Goal: Task Accomplishment & Management: Manage account settings

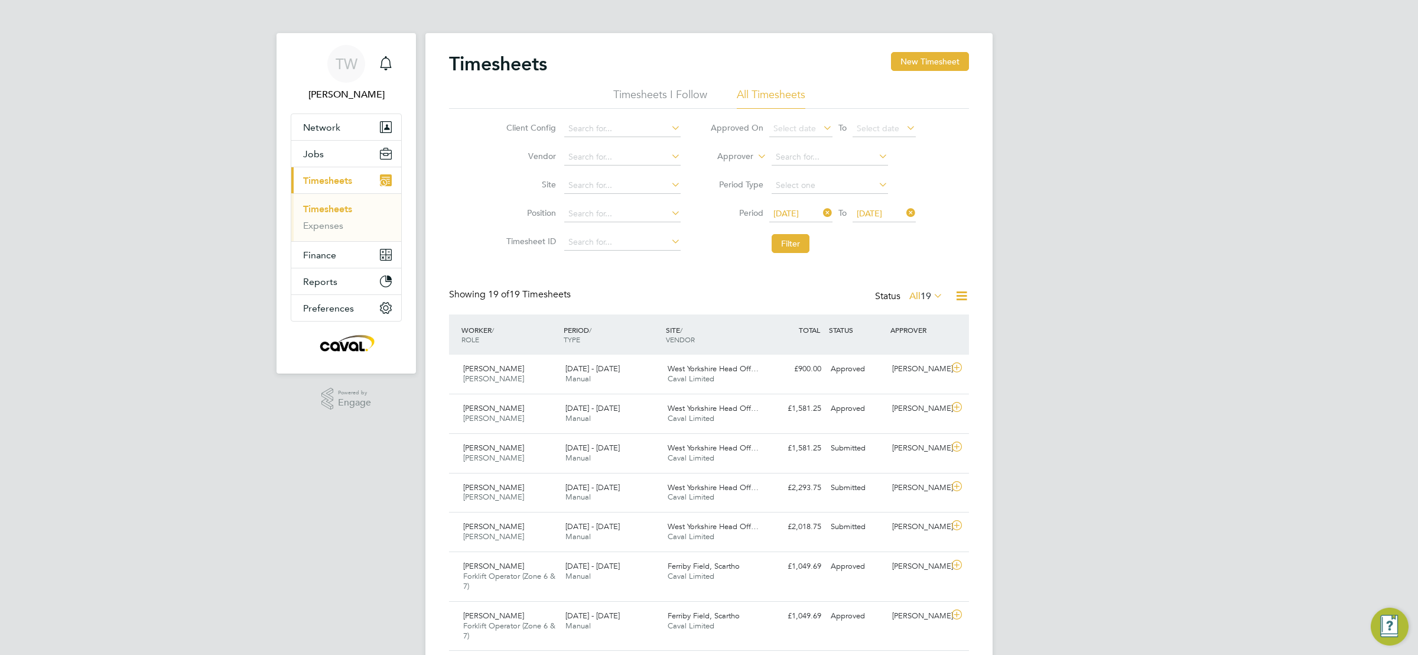
click at [1071, 266] on div "TW Tim Wells Notifications Applications: Network Team Members Businesses Sites …" at bounding box center [709, 657] width 1418 height 1315
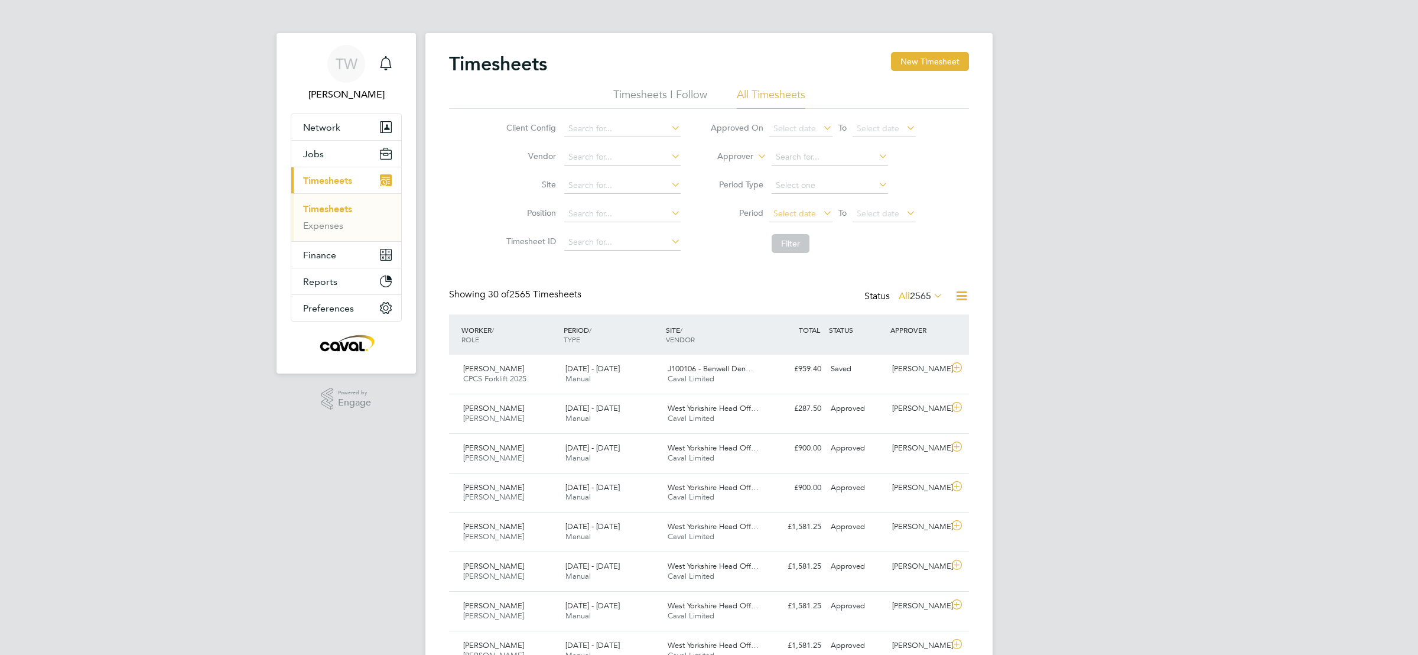
click at [814, 215] on span "Select date" at bounding box center [794, 213] width 43 height 11
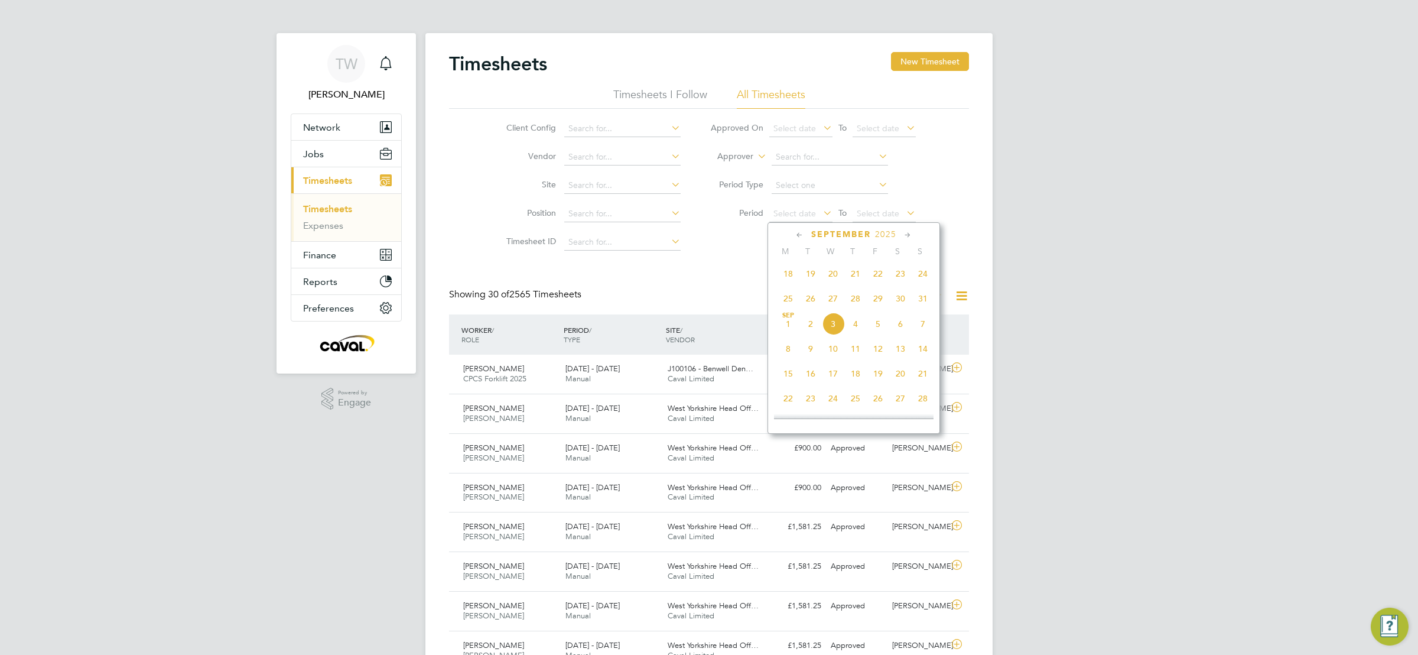
click at [789, 303] on span "25" at bounding box center [788, 298] width 22 height 22
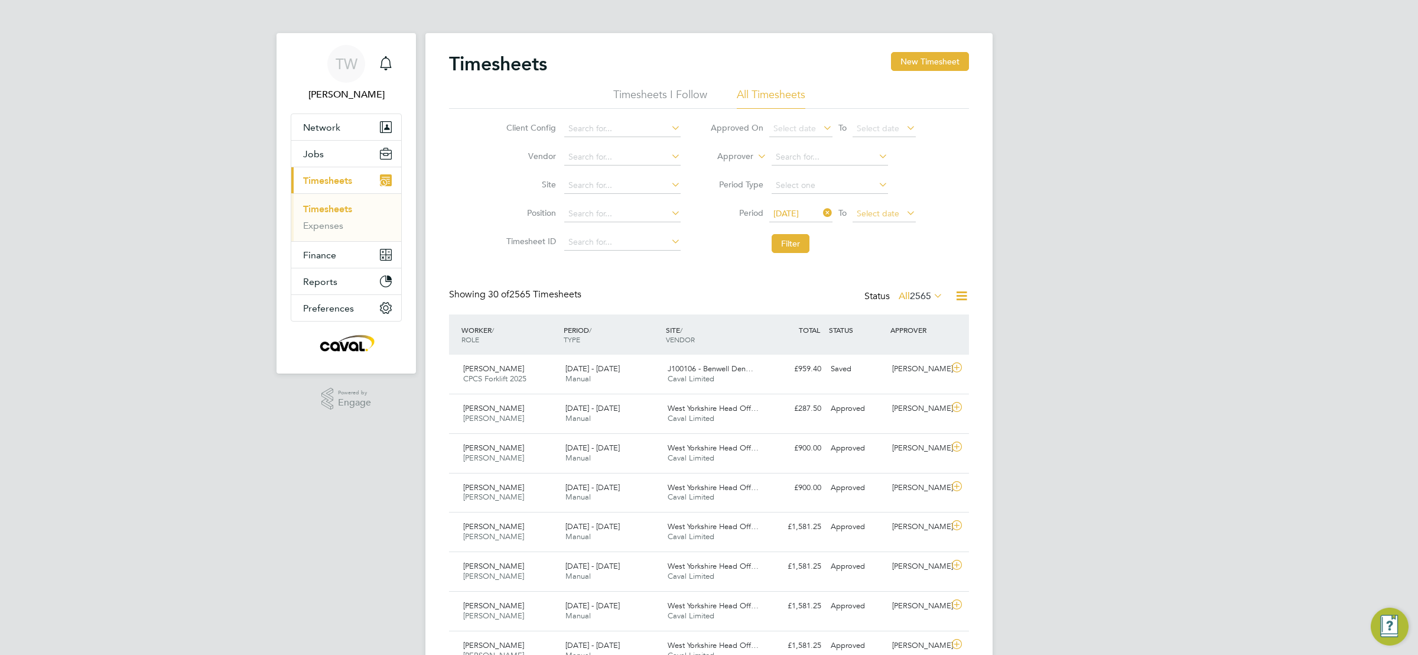
click at [868, 217] on span "Select date" at bounding box center [878, 213] width 43 height 11
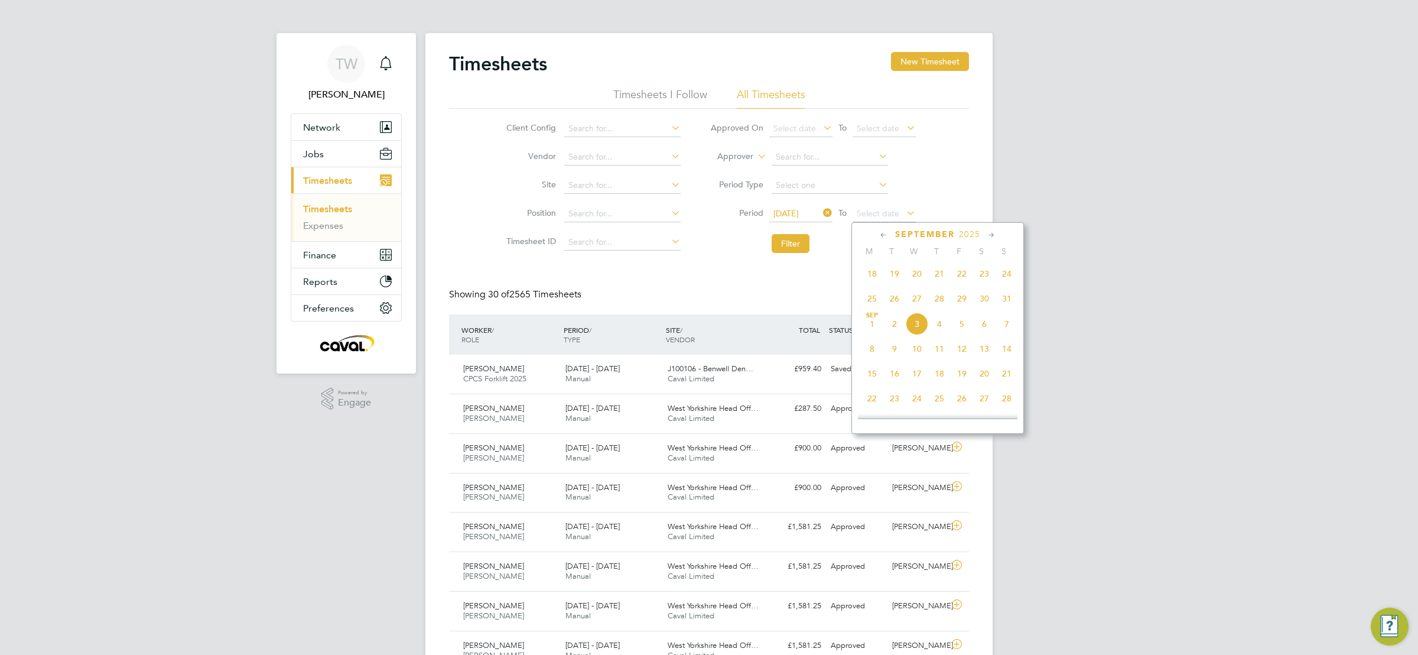
click at [1005, 300] on span "31" at bounding box center [1007, 298] width 22 height 22
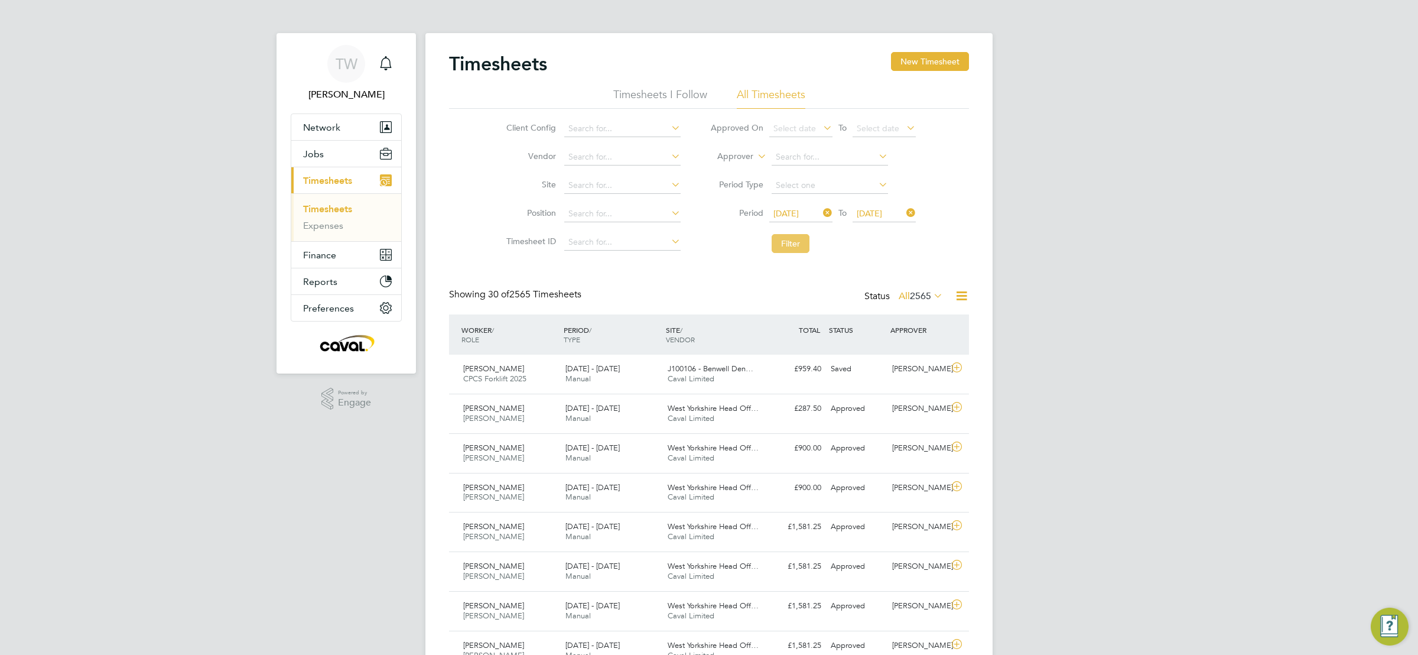
click at [790, 245] on button "Filter" at bounding box center [791, 243] width 38 height 19
